Goal: Task Accomplishment & Management: Manage account settings

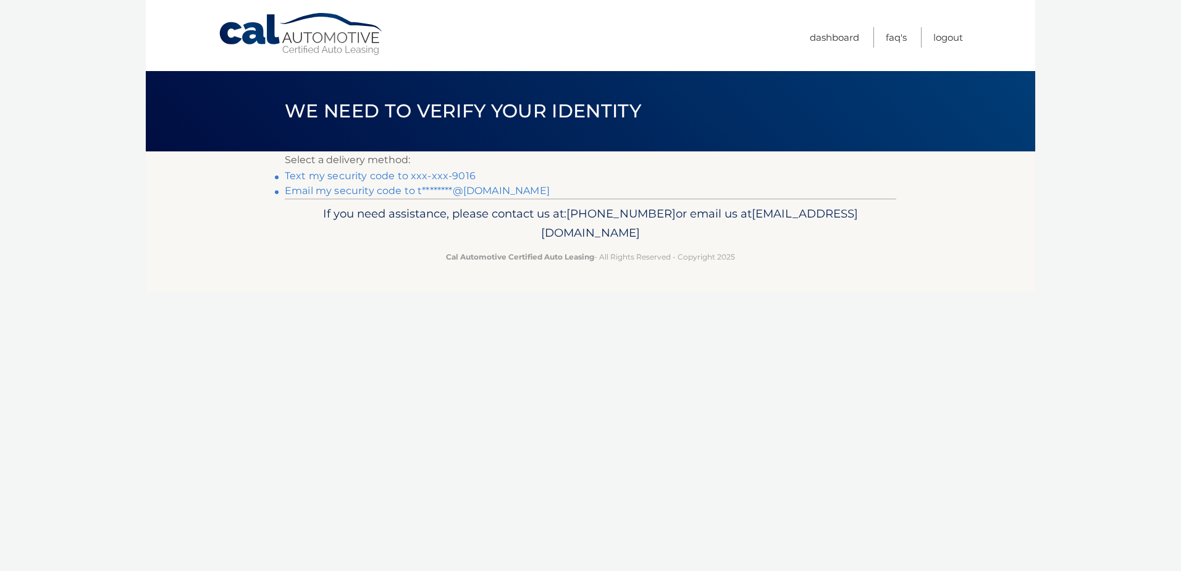
click at [447, 173] on link "Text my security code to xxx-xxx-9016" at bounding box center [380, 176] width 191 height 12
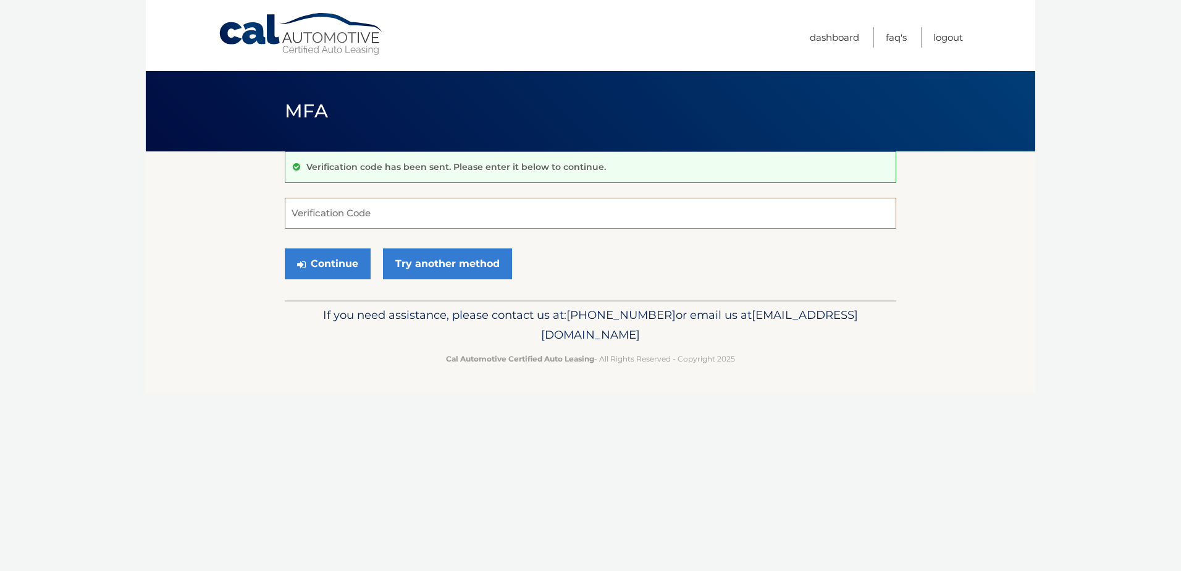
click at [333, 208] on input "Verification Code" at bounding box center [591, 213] width 612 height 31
type input "064550"
click at [308, 259] on button "Continue" at bounding box center [328, 263] width 86 height 31
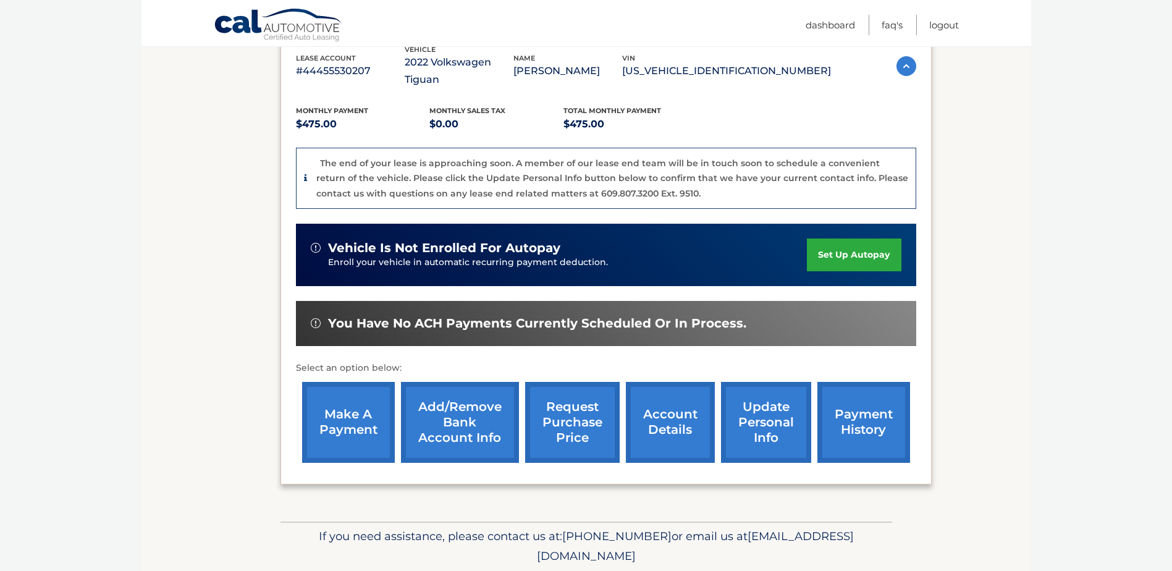
scroll to position [247, 0]
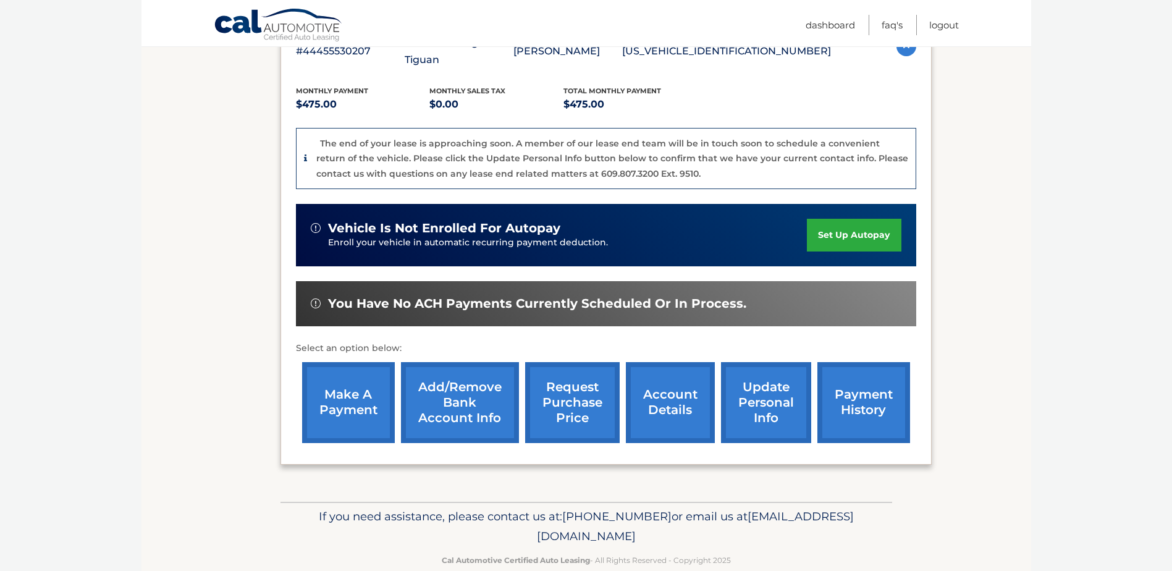
click at [672, 385] on link "account details" at bounding box center [670, 402] width 89 height 81
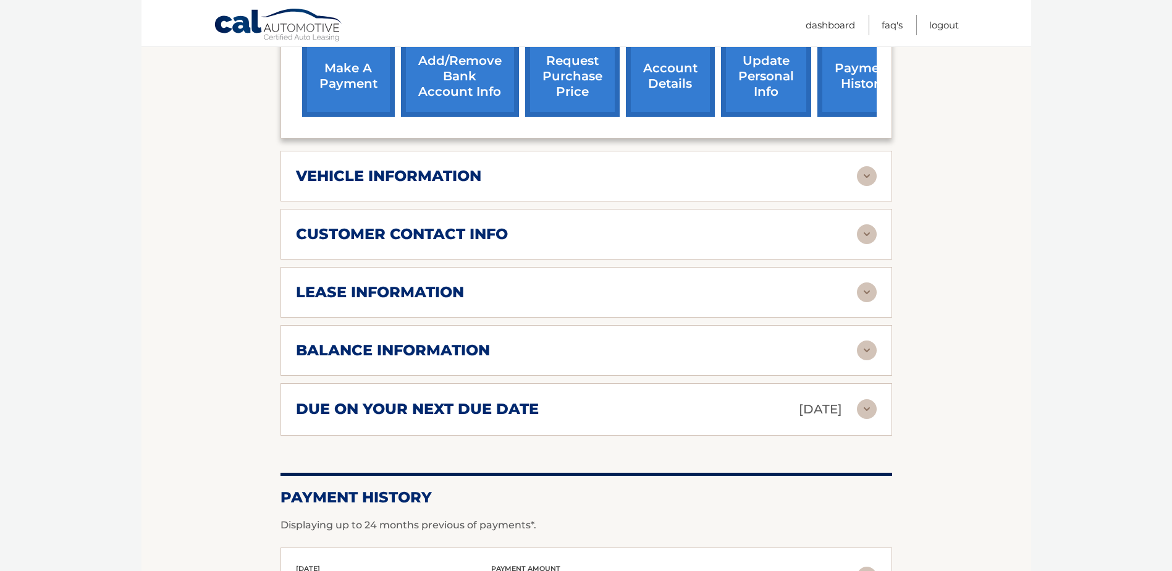
scroll to position [531, 0]
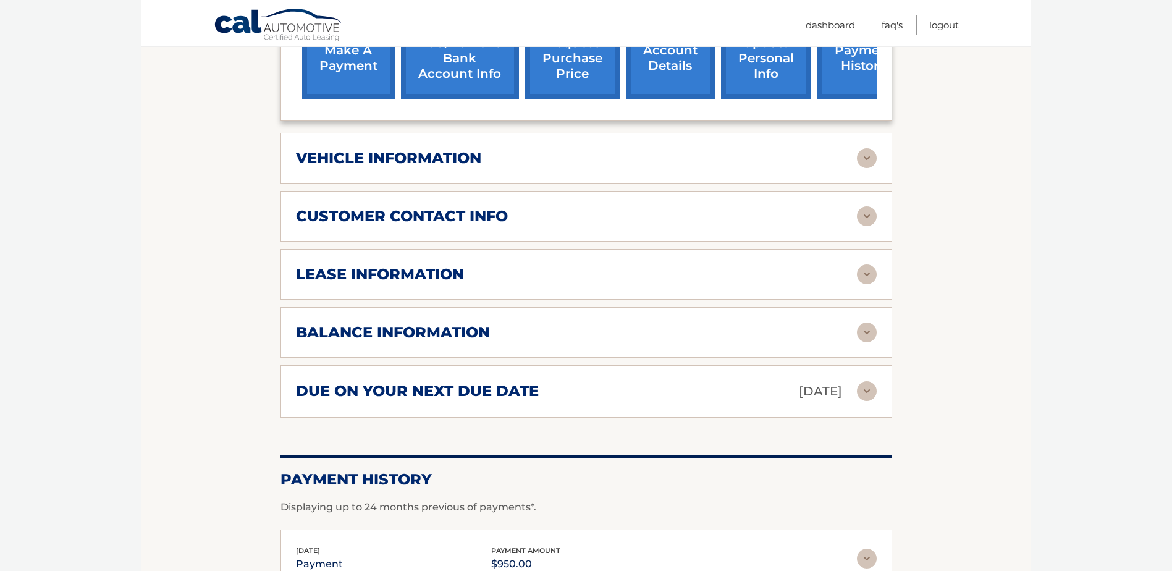
click at [867, 331] on img at bounding box center [867, 333] width 20 height 20
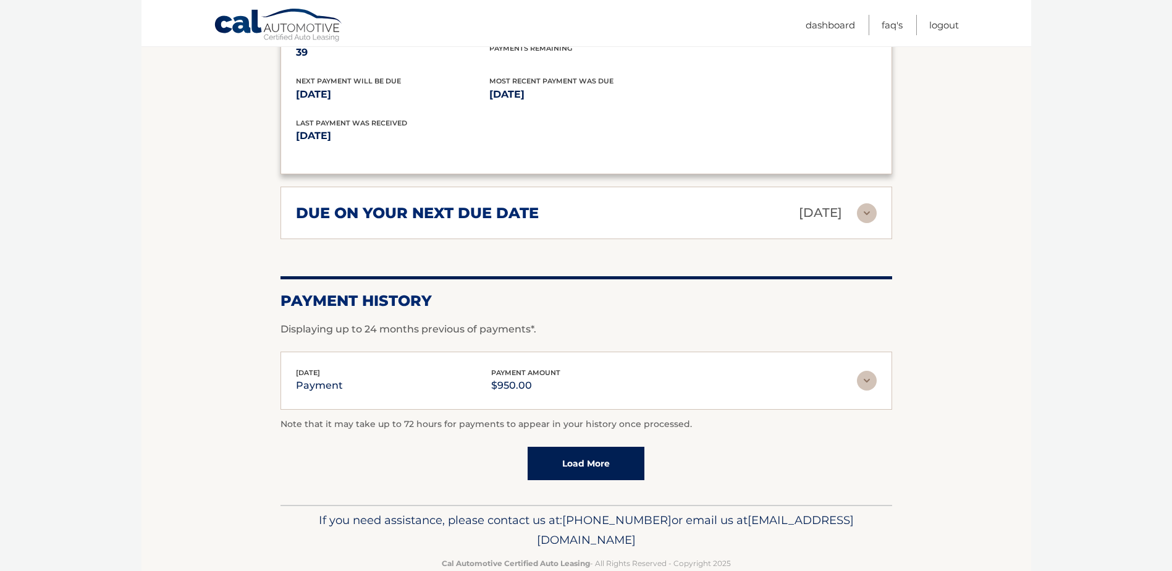
scroll to position [887, 0]
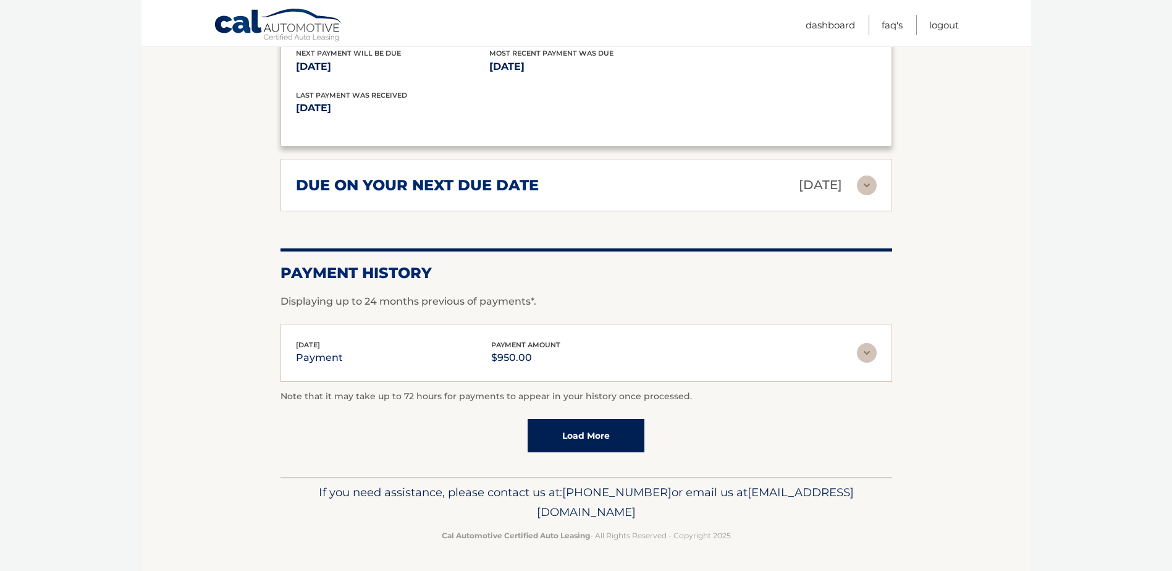
click at [576, 436] on link "Load More" at bounding box center [586, 435] width 117 height 33
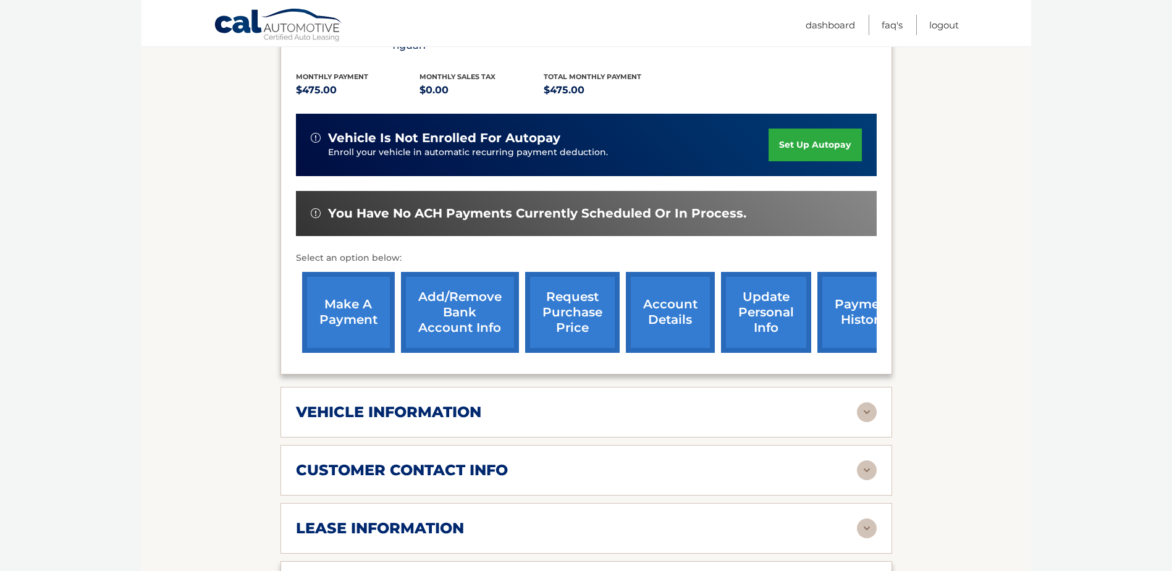
scroll to position [349, 0]
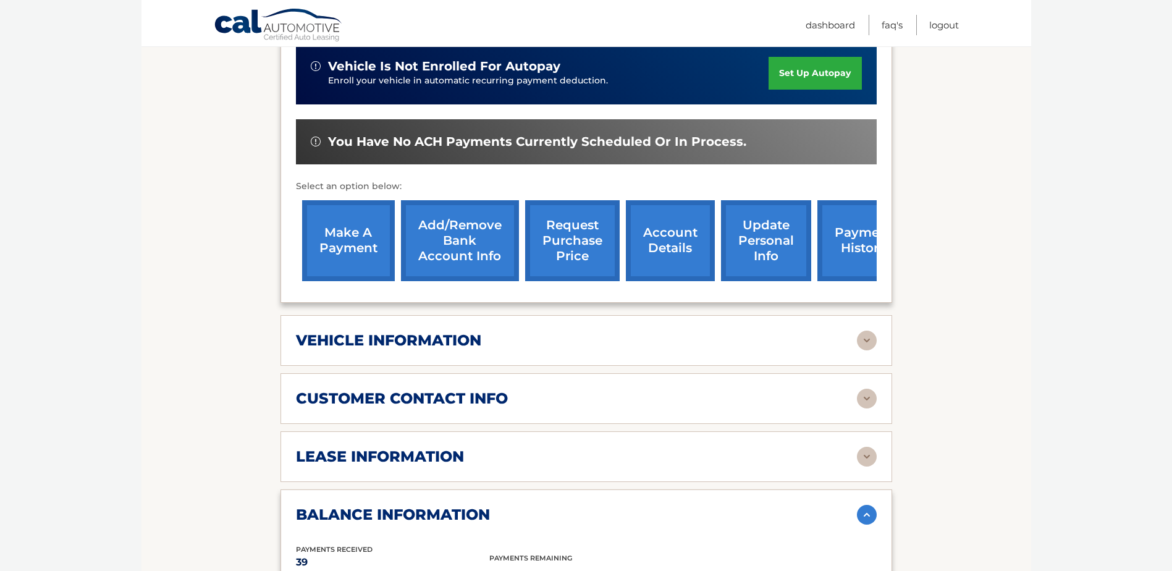
click at [567, 240] on link "request purchase price" at bounding box center [572, 240] width 95 height 81
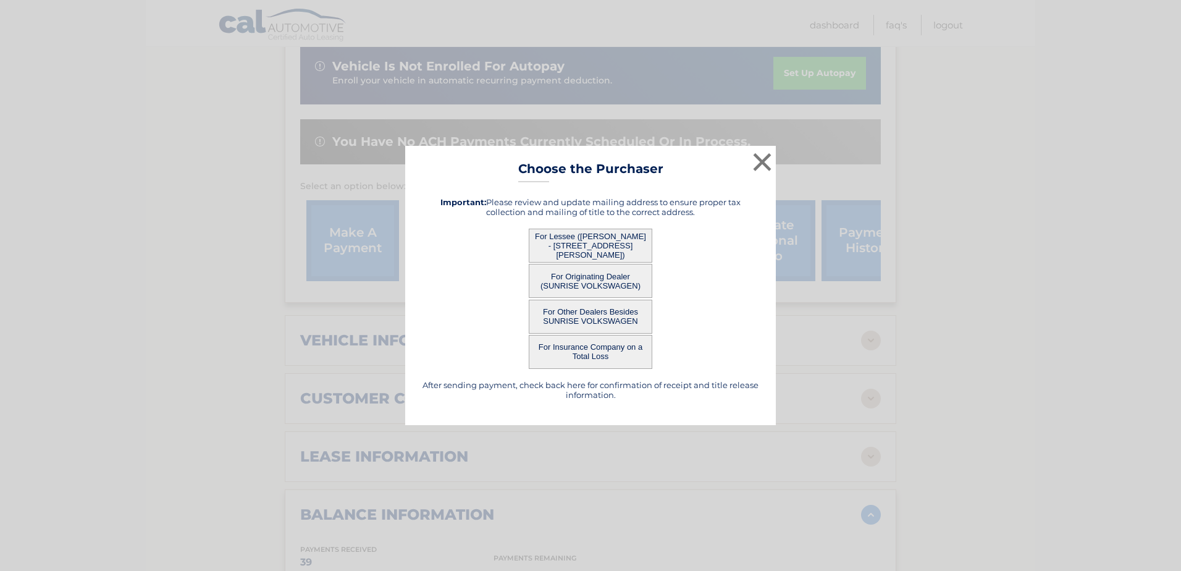
click at [588, 245] on button "For Lessee (DENNIS LABISI - 16428 86 St, , Howard Beach, NY 11414)" at bounding box center [591, 246] width 124 height 34
click at [761, 159] on button "×" at bounding box center [762, 162] width 25 height 25
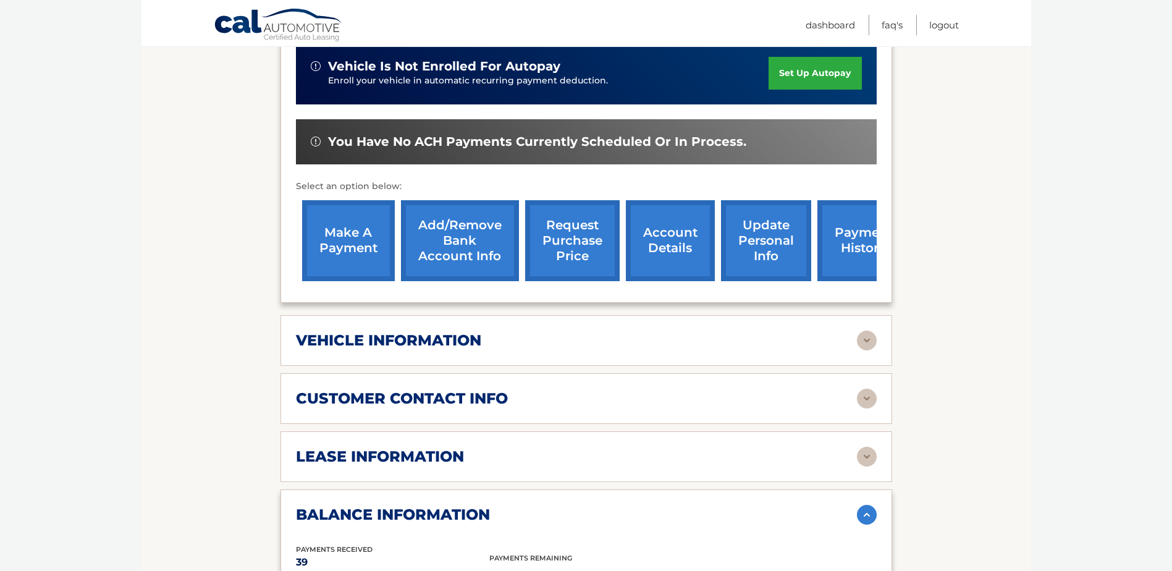
click at [853, 244] on link "payment history" at bounding box center [863, 240] width 93 height 81
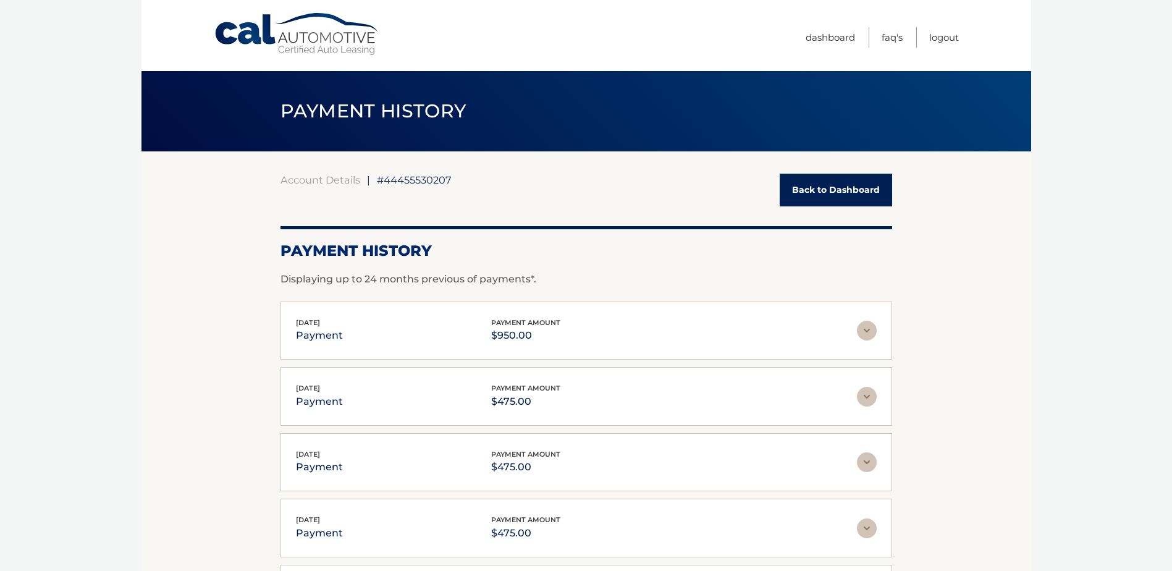
click at [851, 187] on link "Back to Dashboard" at bounding box center [836, 190] width 112 height 33
click at [947, 35] on link "Logout" at bounding box center [944, 37] width 30 height 20
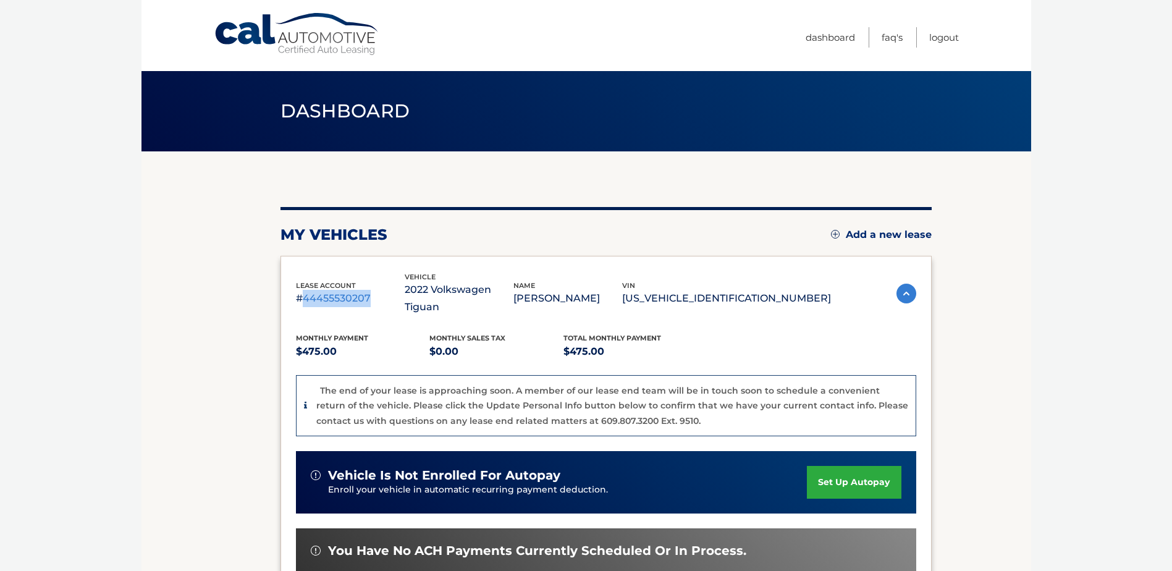
drag, startPoint x: 306, startPoint y: 289, endPoint x: 399, endPoint y: 281, distance: 93.0
click at [399, 290] on p "#44455530207" at bounding box center [350, 298] width 109 height 17
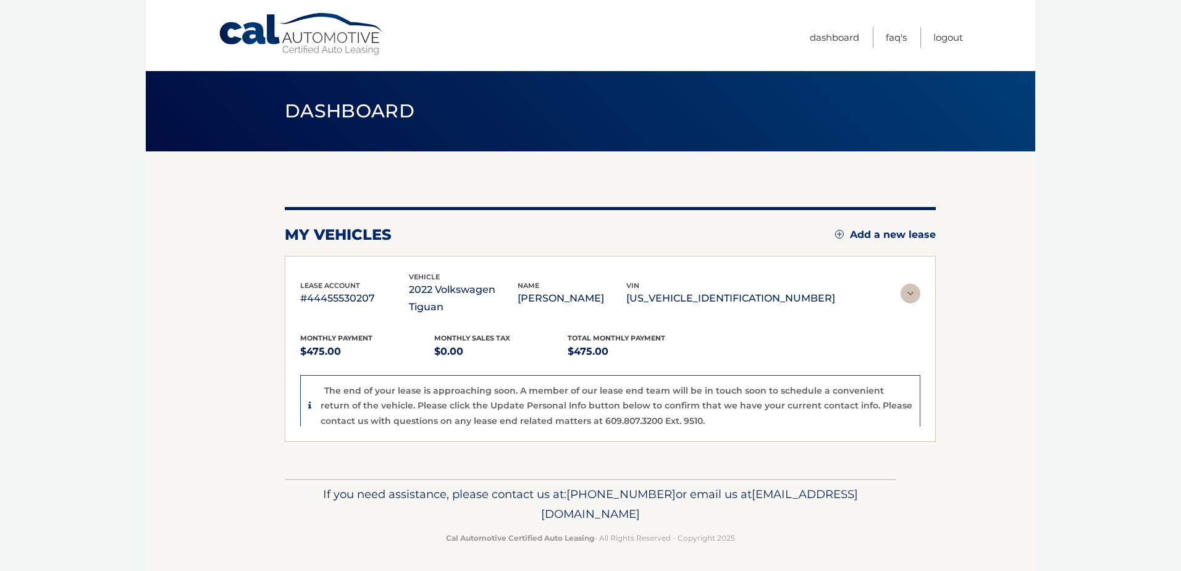
drag, startPoint x: 399, startPoint y: 281, endPoint x: 397, endPoint y: 274, distance: 7.6
click at [397, 280] on div "lease account #44455530207" at bounding box center [354, 294] width 109 height 28
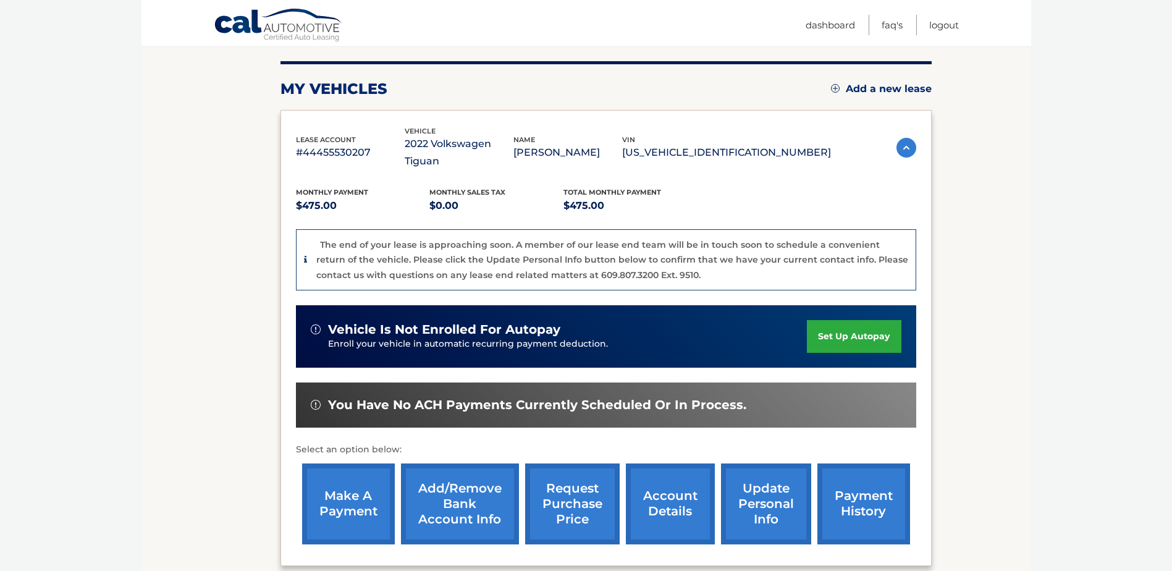
scroll to position [255, 0]
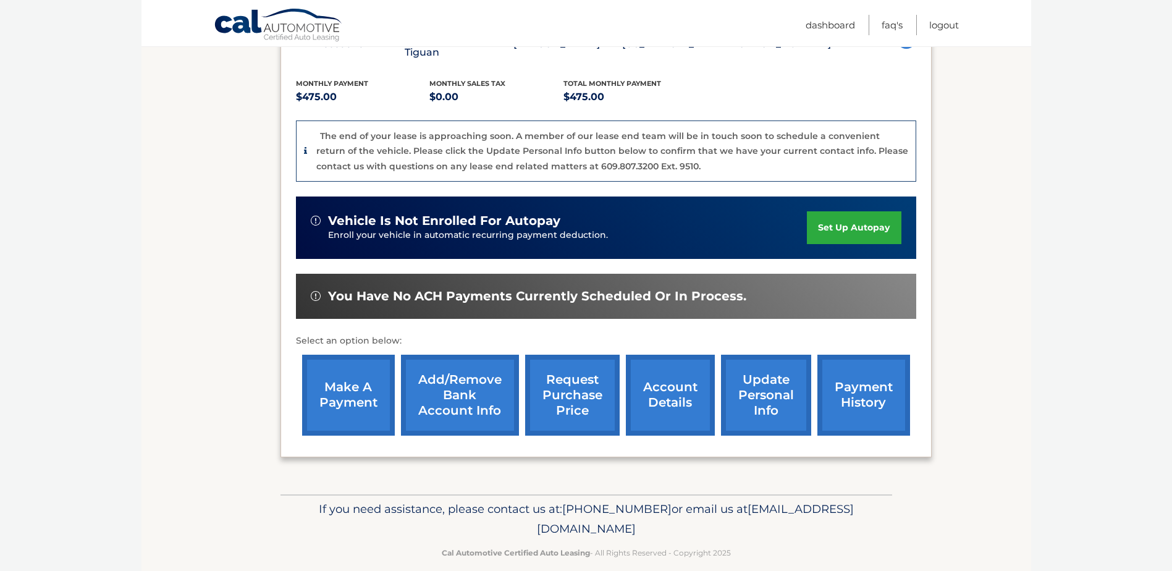
click at [563, 380] on link "request purchase price" at bounding box center [572, 395] width 95 height 81
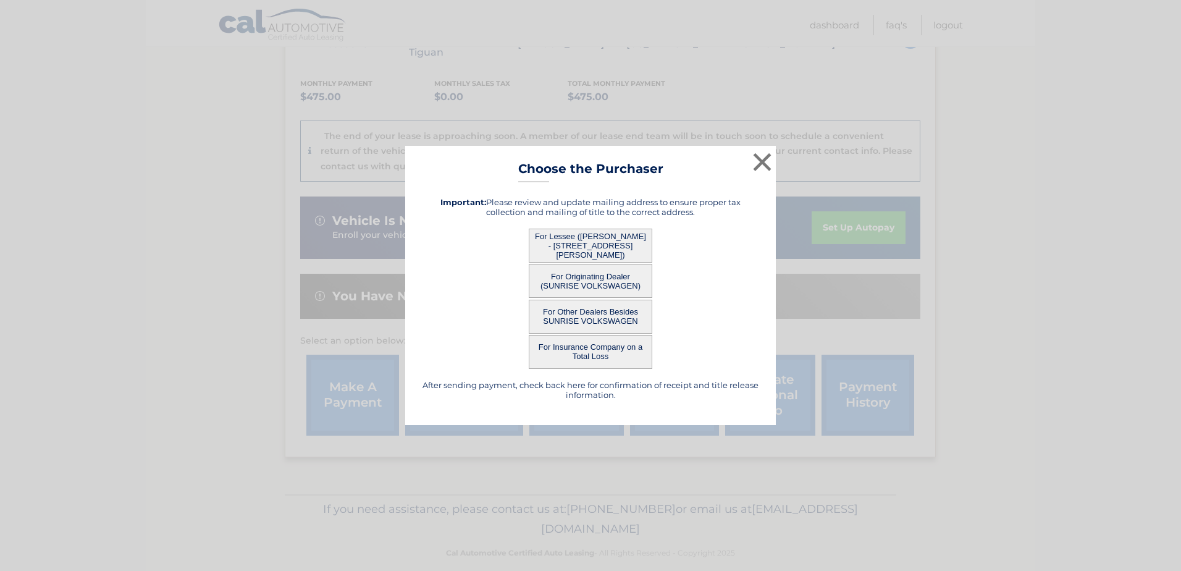
click at [594, 245] on button "For Lessee ([PERSON_NAME] - [STREET_ADDRESS][PERSON_NAME])" at bounding box center [591, 246] width 124 height 34
click at [584, 239] on button "For Lessee ([PERSON_NAME] - [STREET_ADDRESS][PERSON_NAME])" at bounding box center [591, 246] width 124 height 34
click at [588, 277] on button "For Originating Dealer (SUNRISE VOLKSWAGEN)" at bounding box center [591, 281] width 124 height 34
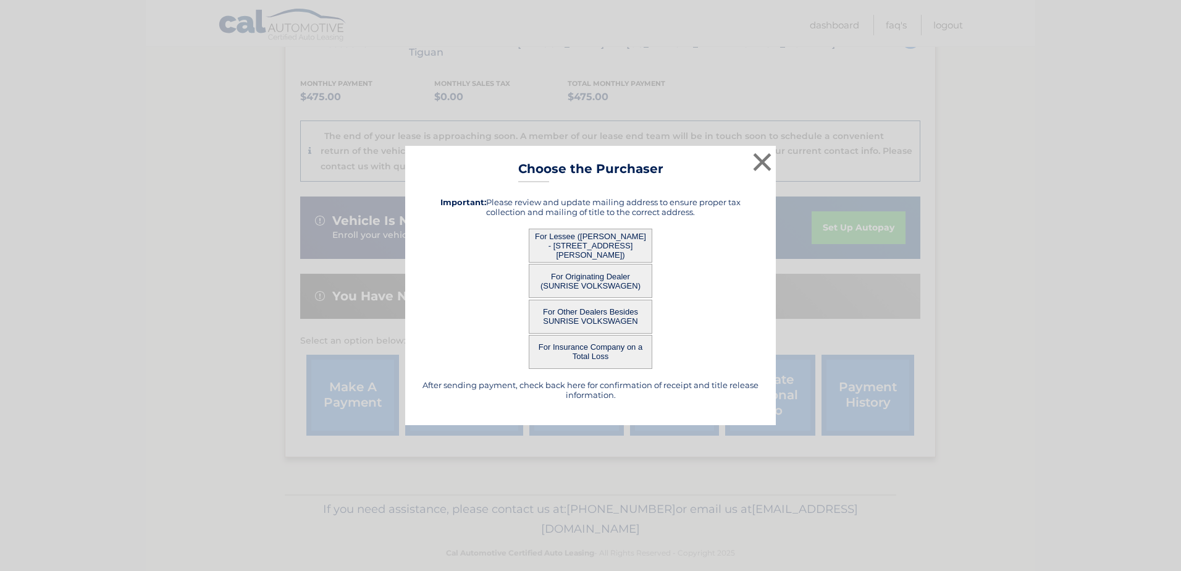
click at [588, 277] on button "For Originating Dealer (SUNRISE VOLKSWAGEN)" at bounding box center [591, 281] width 124 height 34
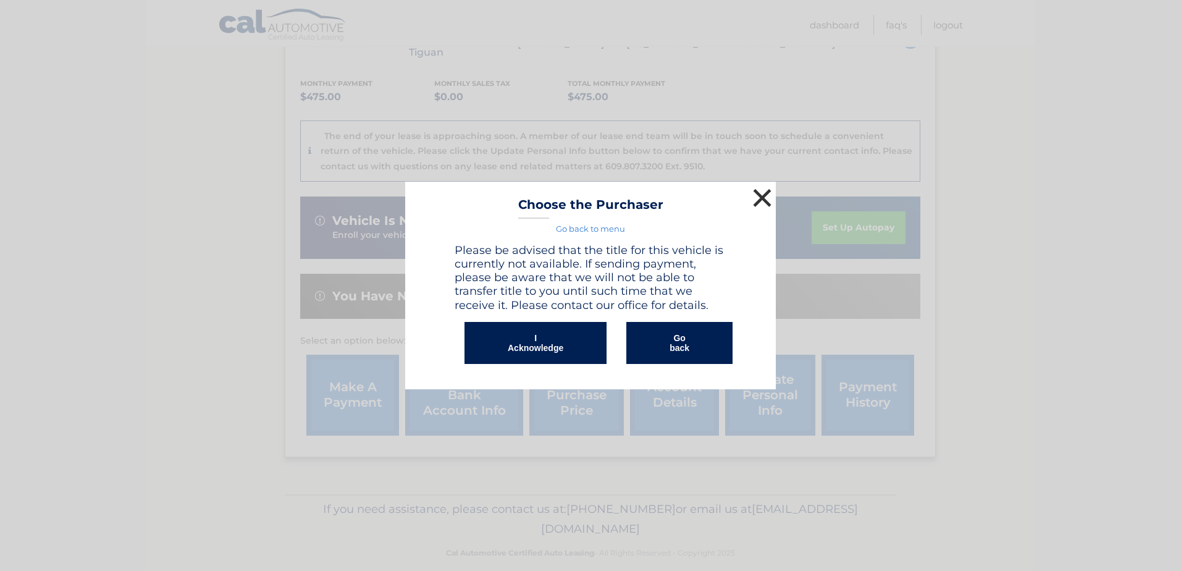
click at [756, 196] on button "×" at bounding box center [762, 197] width 25 height 25
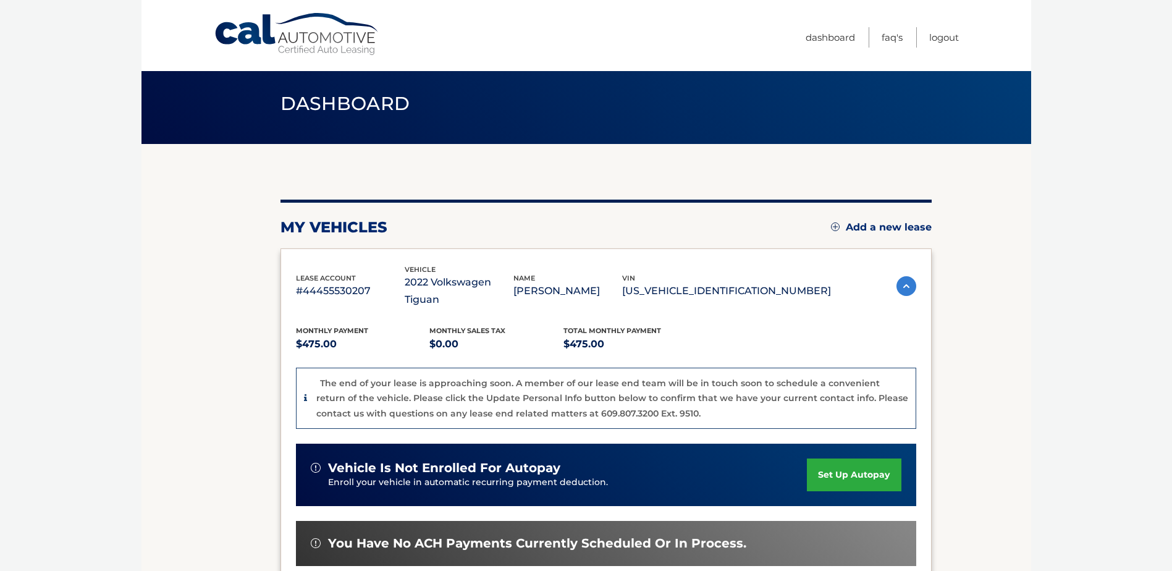
scroll to position [0, 0]
